Goal: Check status: Check status

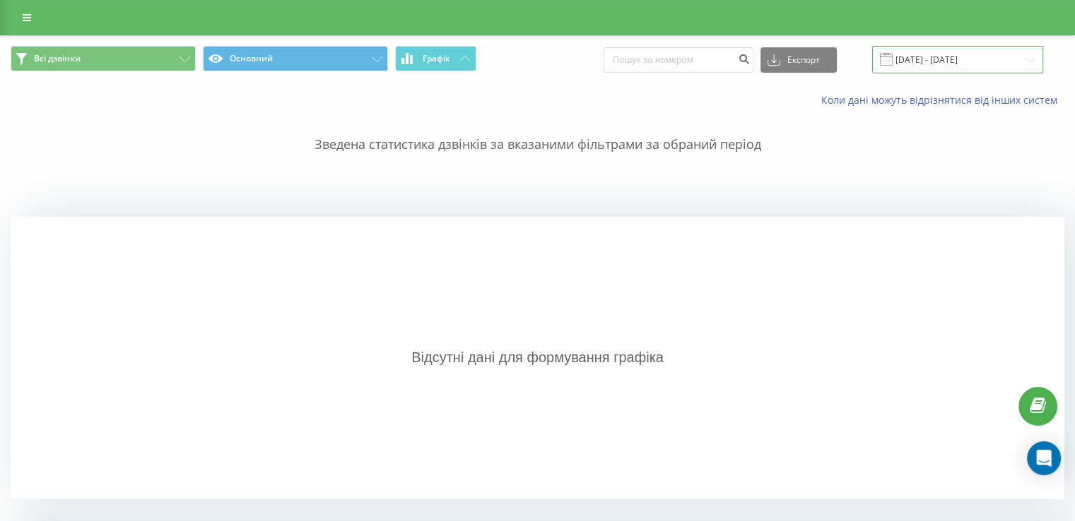
click at [921, 70] on input "[DATE] - [DATE]" at bounding box center [957, 60] width 171 height 28
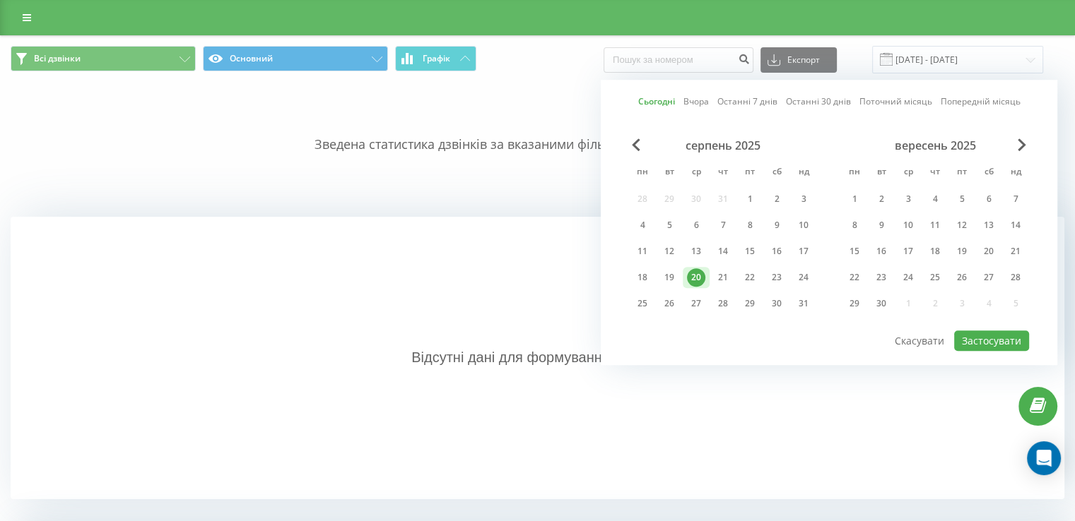
click at [659, 103] on link "Сьогодні" at bounding box center [656, 101] width 37 height 13
click at [991, 333] on button "Застосувати" at bounding box center [991, 341] width 75 height 20
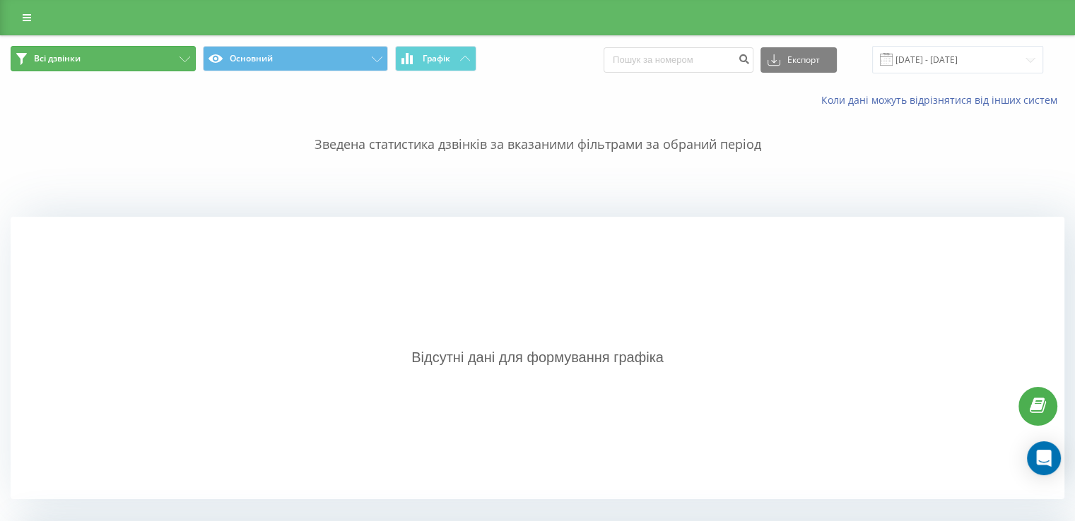
click at [164, 62] on button "Всі дзвінки" at bounding box center [103, 58] width 185 height 25
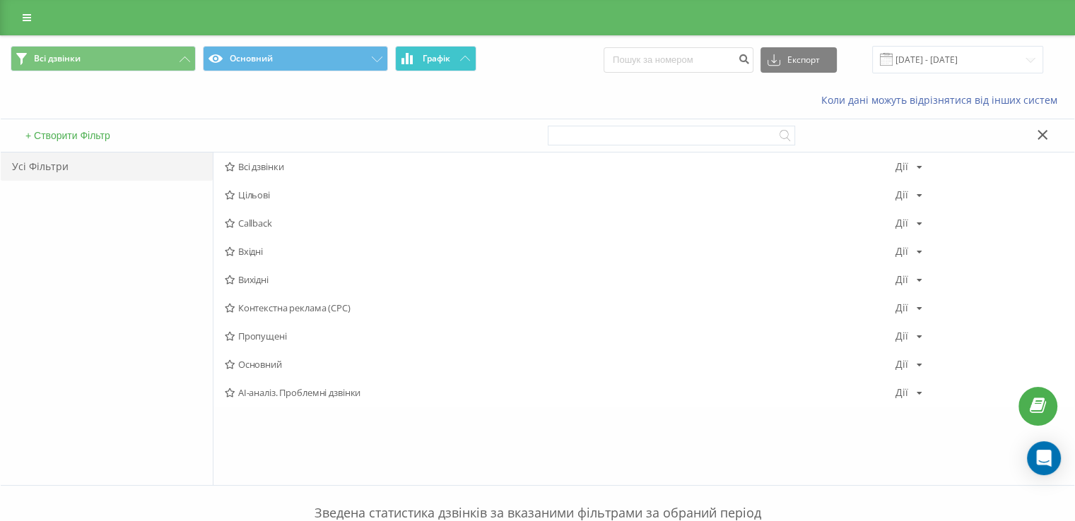
click at [434, 59] on span "Графік" at bounding box center [437, 59] width 28 height 10
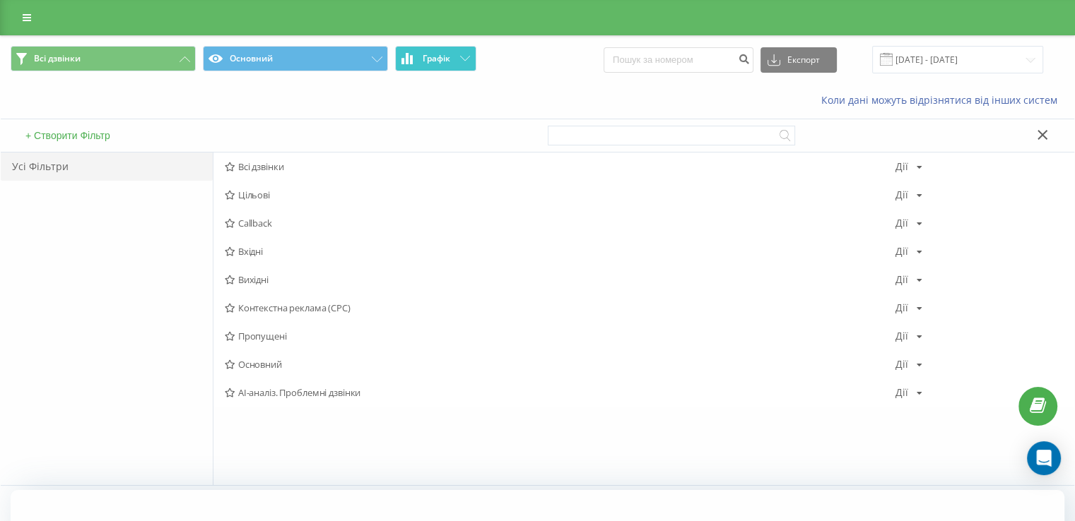
click at [461, 58] on icon at bounding box center [465, 58] width 10 height 5
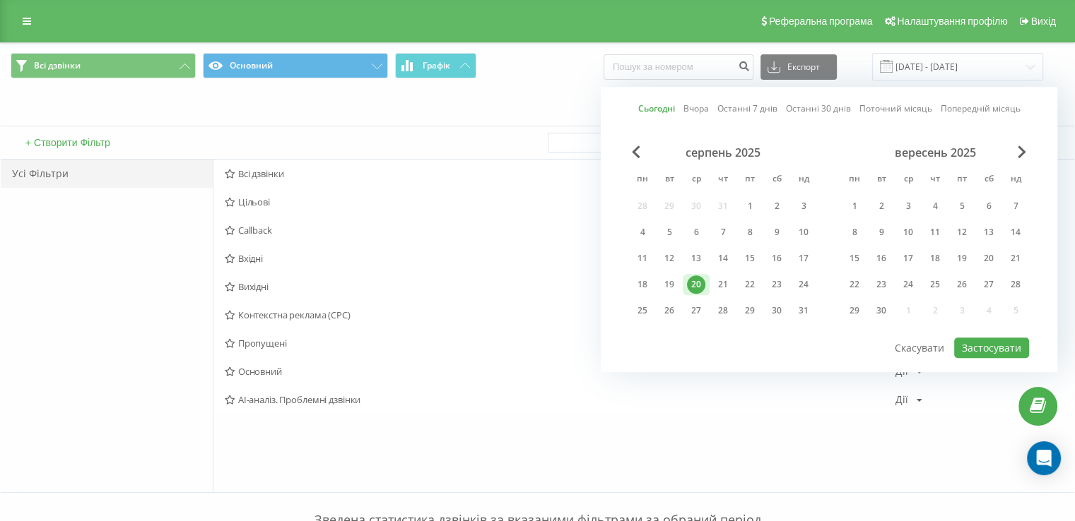
click at [654, 111] on link "Сьогодні" at bounding box center [656, 108] width 37 height 13
click at [986, 343] on button "Застосувати" at bounding box center [991, 348] width 75 height 20
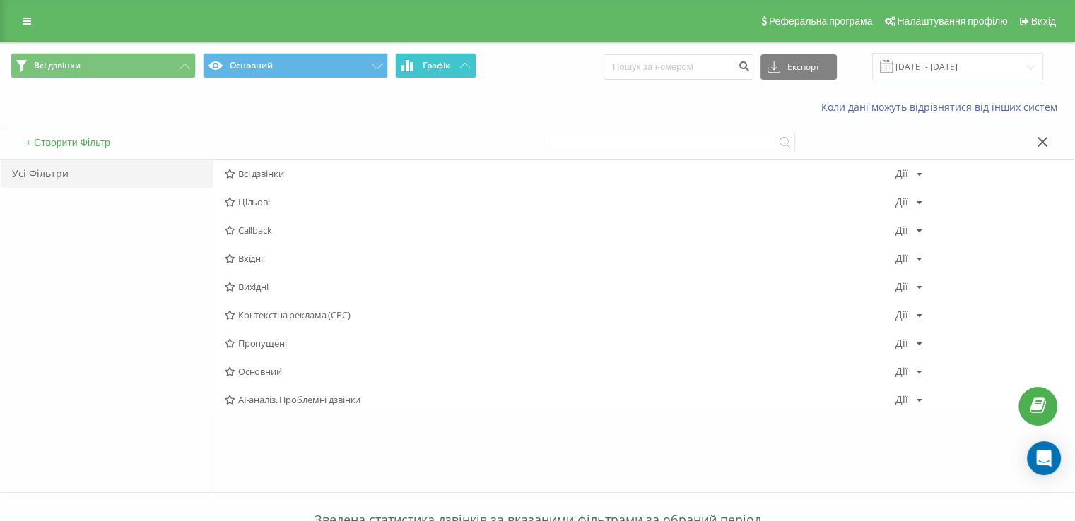
click at [449, 71] on button "Графік" at bounding box center [435, 65] width 81 height 25
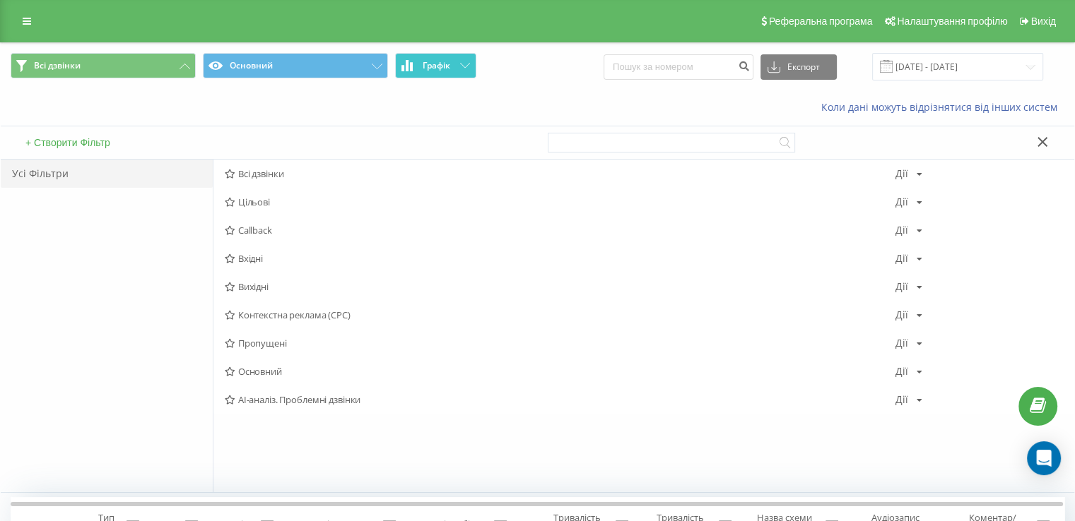
click at [444, 65] on span "Графік" at bounding box center [437, 66] width 28 height 10
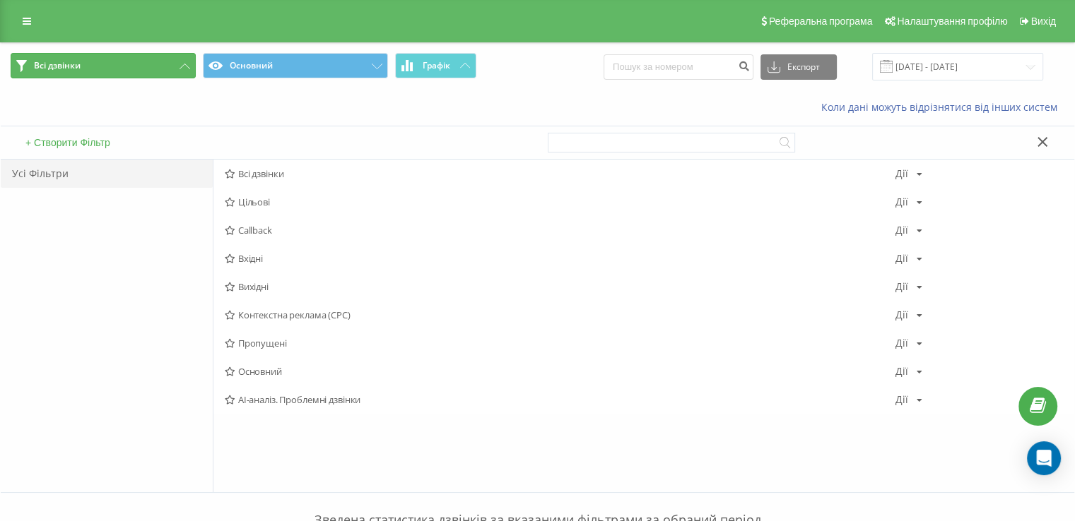
click at [107, 68] on button "Всі дзвінки" at bounding box center [103, 65] width 185 height 25
